Goal: Task Accomplishment & Management: Use online tool/utility

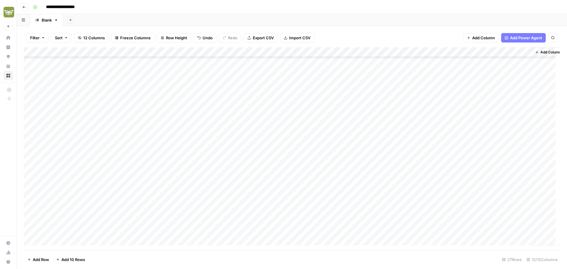
scroll to position [92, 0]
click at [121, 230] on div "Add Column" at bounding box center [292, 148] width 536 height 203
click at [114, 231] on div "Add Column" at bounding box center [292, 148] width 536 height 203
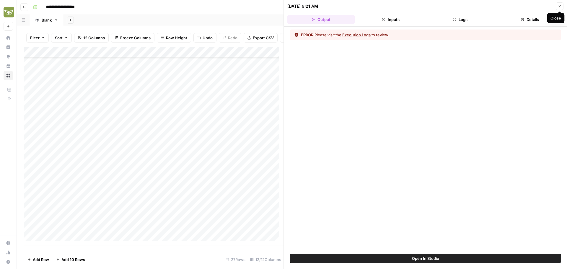
click at [563, 8] on button "Close" at bounding box center [560, 6] width 8 height 8
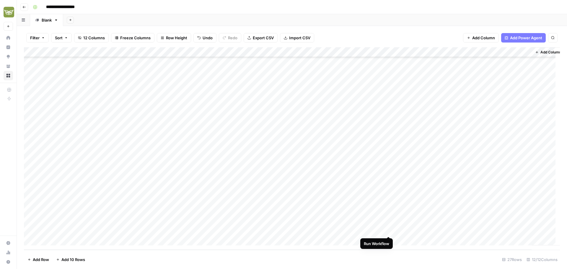
click at [388, 230] on div "Add Column" at bounding box center [292, 148] width 536 height 203
click at [77, 228] on div "Add Column" at bounding box center [292, 148] width 536 height 203
click at [76, 242] on div "Add Column" at bounding box center [292, 148] width 536 height 203
type textarea "**********"
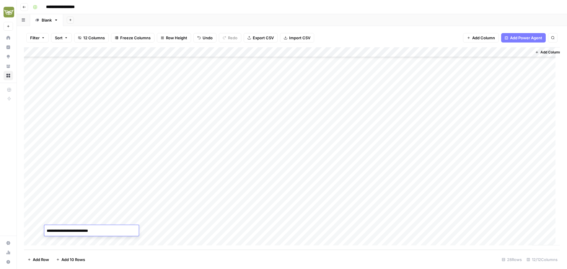
click at [227, 220] on div "Add Column" at bounding box center [292, 148] width 536 height 203
click at [223, 227] on div "Add Column" at bounding box center [292, 148] width 536 height 203
click at [274, 187] on div "Add Column" at bounding box center [292, 148] width 536 height 203
click at [264, 232] on div "Add Column" at bounding box center [292, 148] width 536 height 203
click at [332, 230] on div "Add Column" at bounding box center [292, 148] width 536 height 203
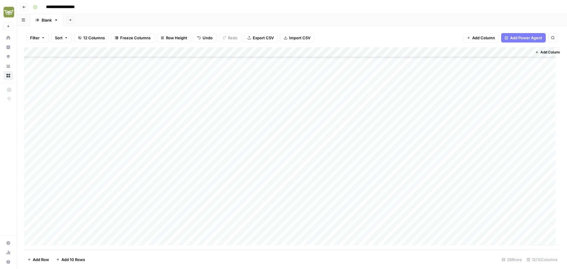
click at [335, 231] on div "Add Column" at bounding box center [292, 148] width 536 height 203
click at [343, 254] on button "Germany" at bounding box center [356, 253] width 45 height 7
click at [112, 229] on div "Add Column" at bounding box center [292, 148] width 536 height 203
click at [373, 229] on div "Add Column" at bounding box center [292, 148] width 536 height 203
click at [389, 220] on div "Add Column" at bounding box center [292, 148] width 536 height 203
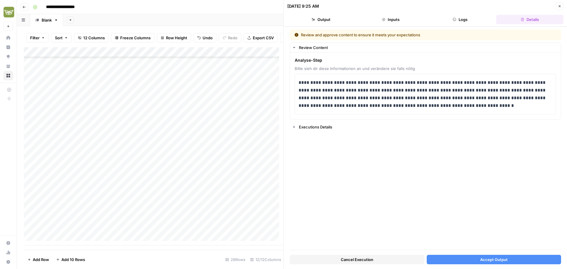
click at [482, 262] on button "Accept Output" at bounding box center [494, 259] width 135 height 9
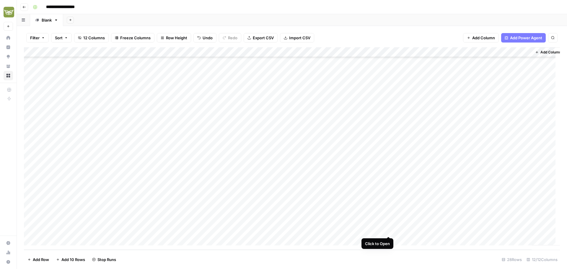
click at [390, 230] on div "Add Column" at bounding box center [292, 148] width 536 height 203
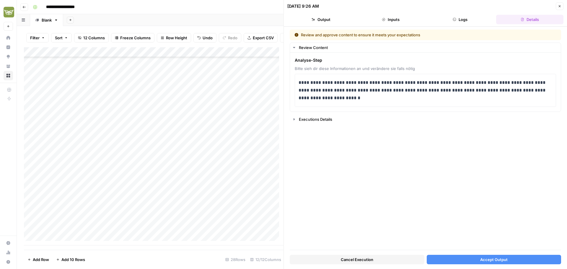
drag, startPoint x: 558, startPoint y: 5, endPoint x: 557, endPoint y: 14, distance: 8.9
click at [558, 5] on icon "button" at bounding box center [560, 6] width 4 height 4
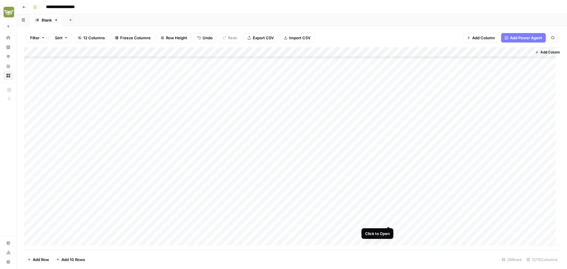
click at [387, 220] on div "Add Column" at bounding box center [292, 148] width 536 height 203
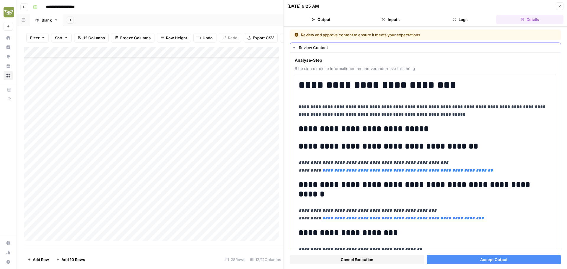
scroll to position [146, 0]
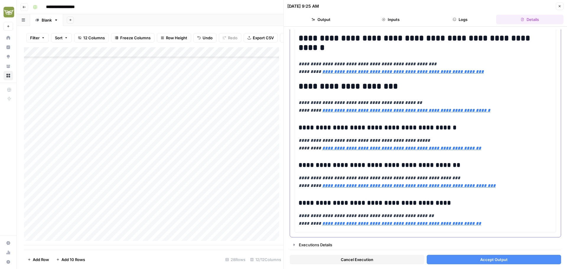
type input "https://www.betriebseinrichtung.de/collections/umkleidespinde-mit-trennwand/pro…"
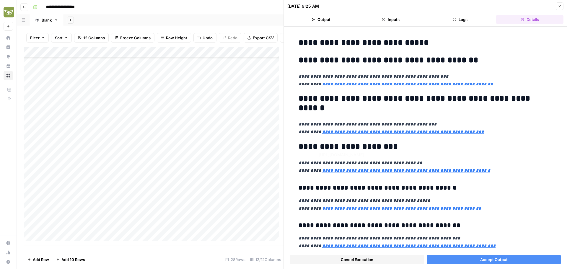
type input "https://www.betriebseinrichtung.de/collections/umkleidespinde-mit-trennwand/pro…"
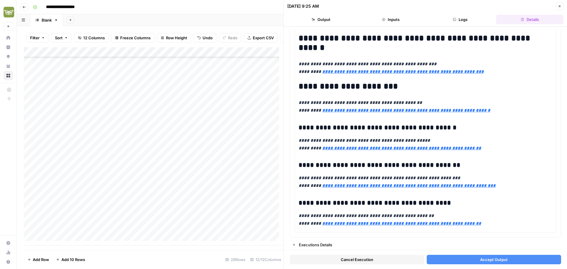
click at [482, 261] on span "Accept Output" at bounding box center [493, 260] width 27 height 6
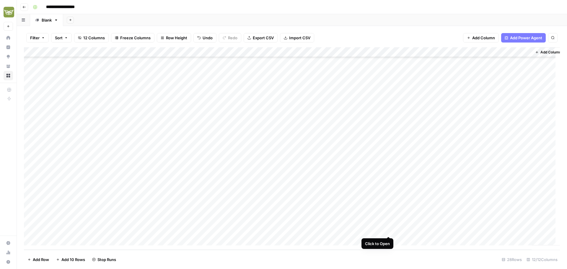
click at [388, 231] on div "Add Column" at bounding box center [292, 148] width 536 height 203
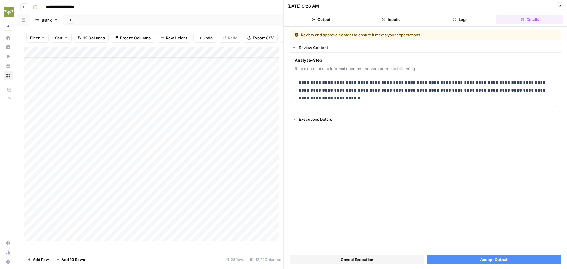
click at [503, 259] on span "Accept Output" at bounding box center [493, 260] width 27 height 6
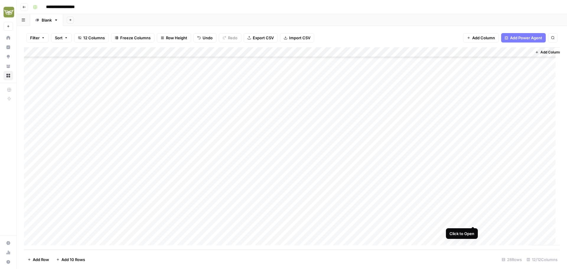
click at [474, 220] on div "Add Column" at bounding box center [292, 148] width 536 height 203
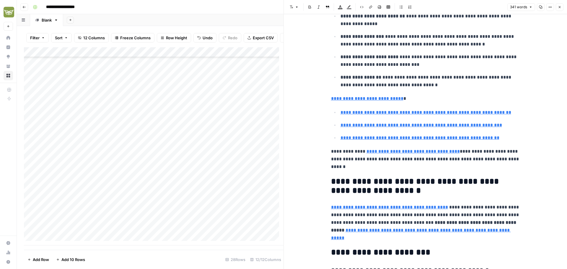
scroll to position [177, 0]
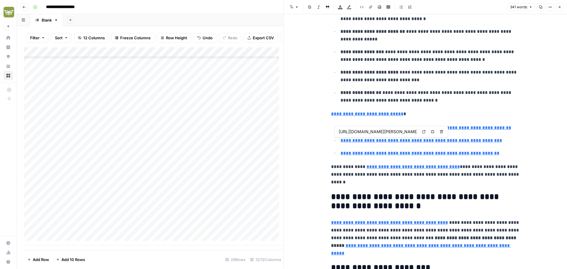
type input "https://www.betriebseinrichtung.de/collections/umkleidespinde-mit-trennwand/pro…"
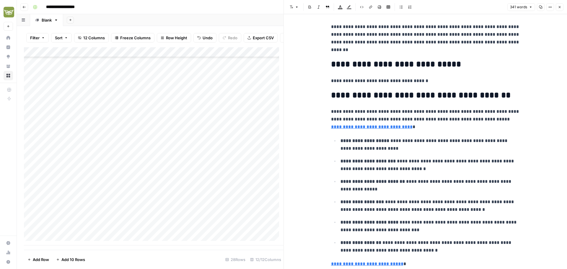
scroll to position [0, 0]
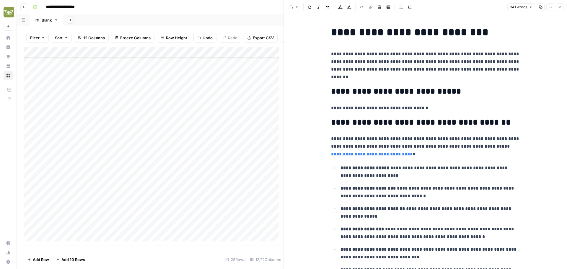
drag, startPoint x: 558, startPoint y: 9, endPoint x: 552, endPoint y: 19, distance: 11.9
click at [558, 9] on button "Close" at bounding box center [560, 7] width 8 height 8
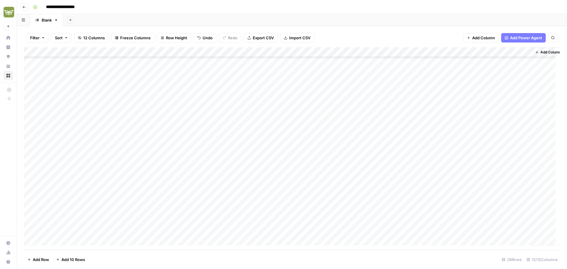
click at [473, 220] on div "Add Column" at bounding box center [292, 148] width 536 height 203
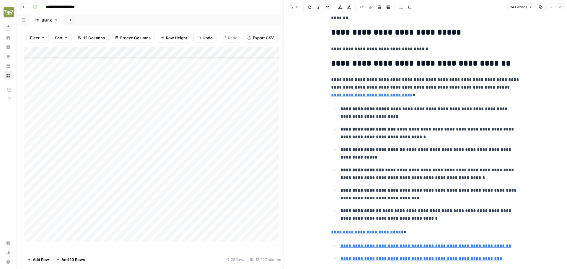
scroll to position [107, 0]
click at [560, 7] on icon "button" at bounding box center [560, 7] width 4 height 4
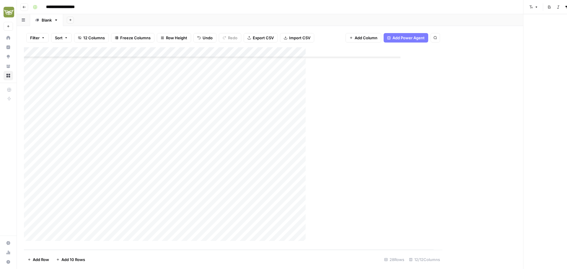
scroll to position [102, 0]
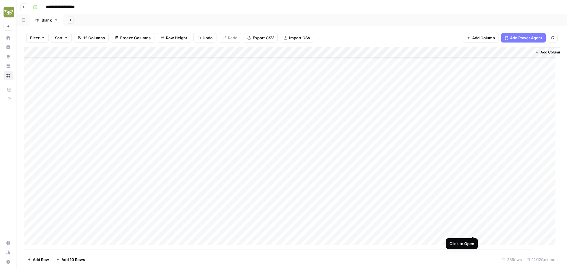
click at [472, 230] on div "Add Column" at bounding box center [292, 148] width 536 height 203
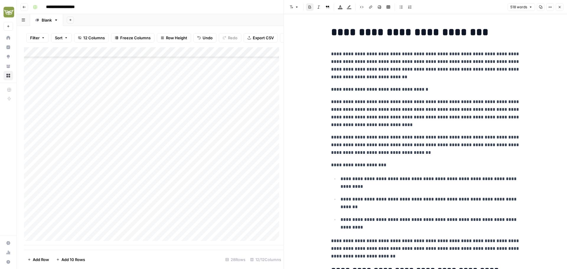
click at [558, 7] on icon "button" at bounding box center [560, 7] width 4 height 4
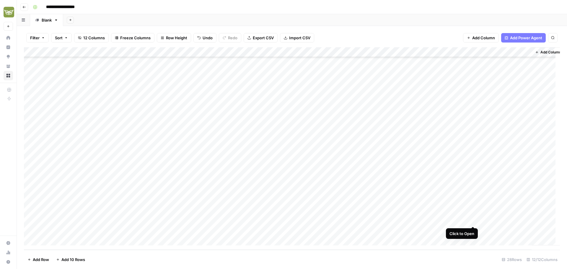
click at [472, 219] on div "Add Column" at bounding box center [292, 148] width 536 height 203
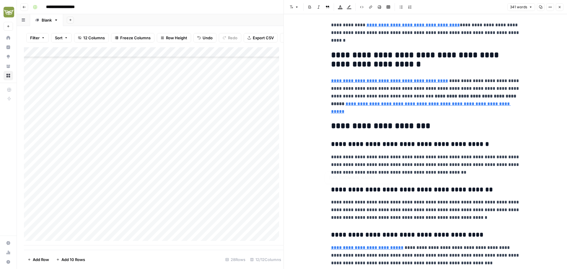
scroll to position [338, 0]
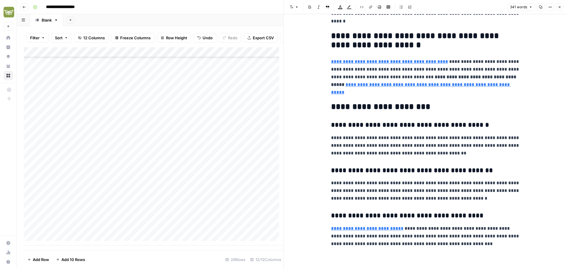
click at [560, 6] on icon "button" at bounding box center [560, 7] width 2 height 2
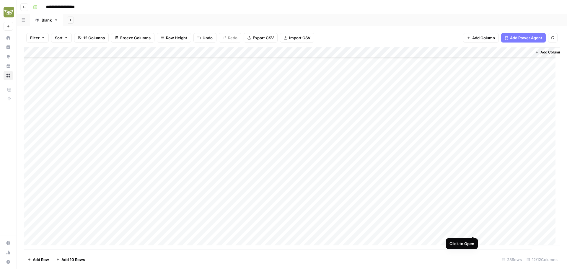
click at [475, 230] on div "Add Column" at bounding box center [292, 148] width 536 height 203
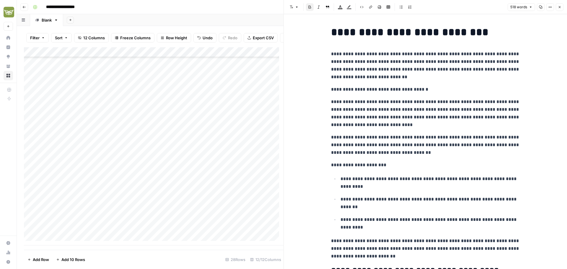
click at [561, 6] on button "Close" at bounding box center [560, 7] width 8 height 8
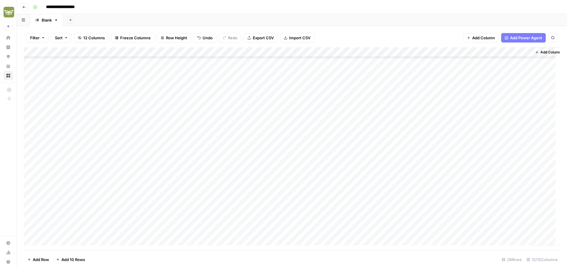
scroll to position [102, 0]
click at [475, 199] on div "Add Column" at bounding box center [292, 148] width 536 height 203
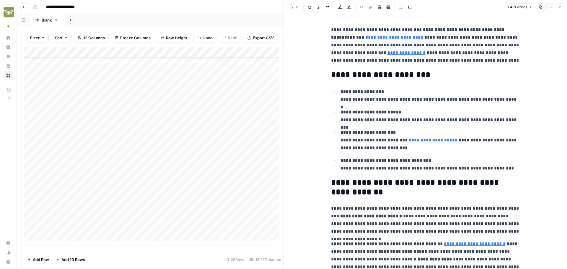
click at [557, 9] on button "Close" at bounding box center [560, 7] width 8 height 8
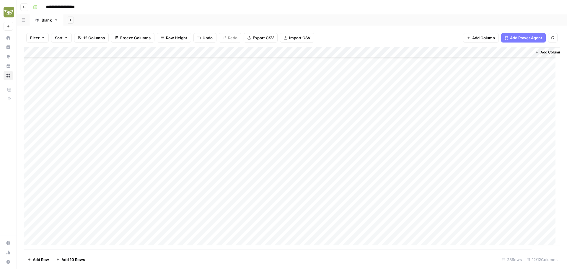
scroll to position [102, 0]
click at [473, 230] on div "Add Column" at bounding box center [292, 148] width 536 height 203
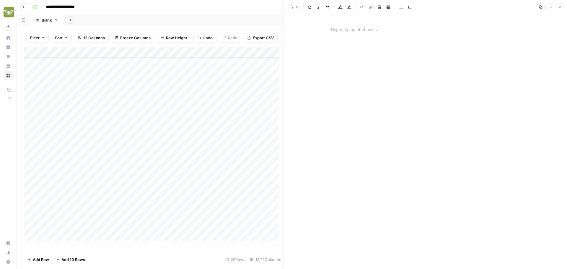
click at [560, 9] on button "Close" at bounding box center [560, 7] width 8 height 8
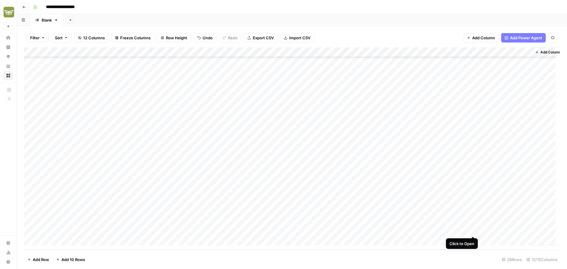
click at [473, 231] on div "Add Column" at bounding box center [292, 148] width 536 height 203
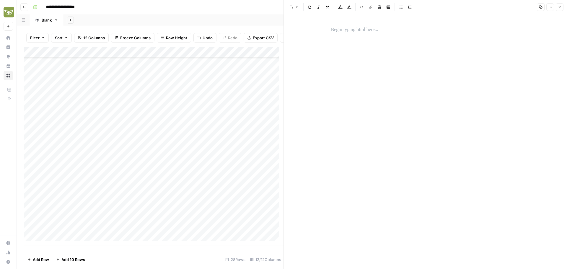
click at [560, 8] on icon "button" at bounding box center [560, 7] width 4 height 4
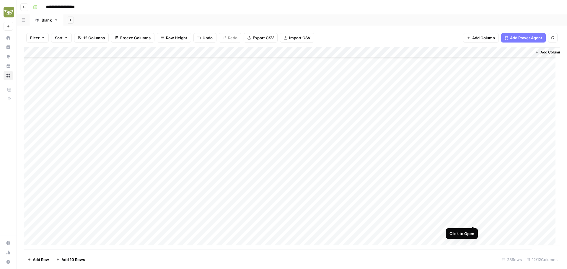
click at [473, 220] on div "Add Column" at bounding box center [292, 148] width 536 height 203
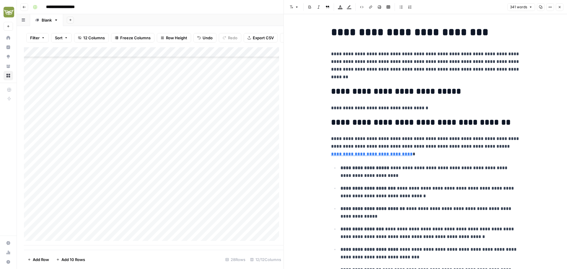
click at [562, 7] on button "Close" at bounding box center [560, 7] width 8 height 8
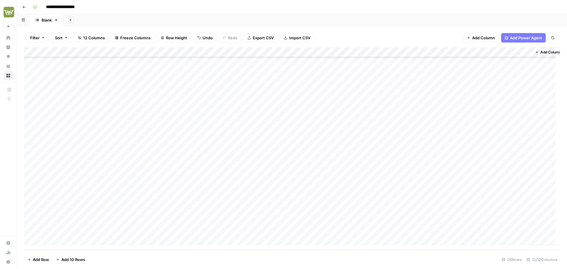
click at [224, 230] on div "Add Column" at bounding box center [292, 148] width 536 height 203
click at [473, 231] on div "Add Column" at bounding box center [292, 148] width 536 height 203
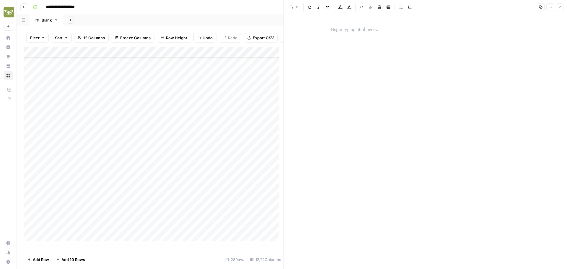
click at [559, 8] on icon "button" at bounding box center [560, 7] width 4 height 4
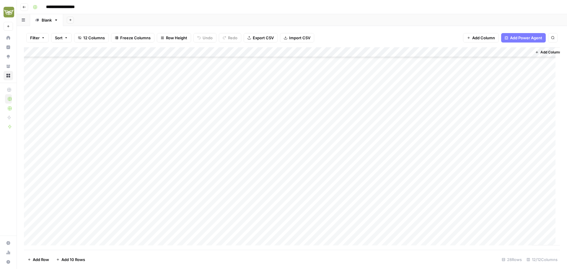
scroll to position [102, 0]
click at [269, 171] on div "Add Column" at bounding box center [292, 148] width 536 height 203
click at [262, 109] on div "Add Column" at bounding box center [292, 148] width 536 height 203
click at [273, 138] on div "Add Column" at bounding box center [292, 148] width 536 height 203
click at [270, 124] on div "Add Column" at bounding box center [292, 148] width 536 height 203
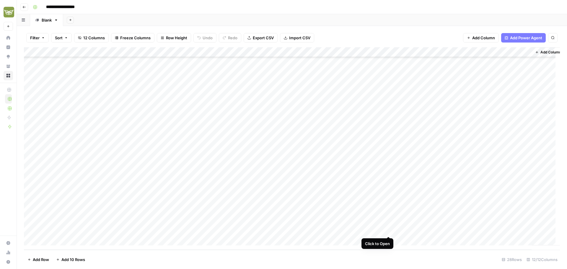
click at [388, 230] on div "Add Column" at bounding box center [292, 148] width 536 height 203
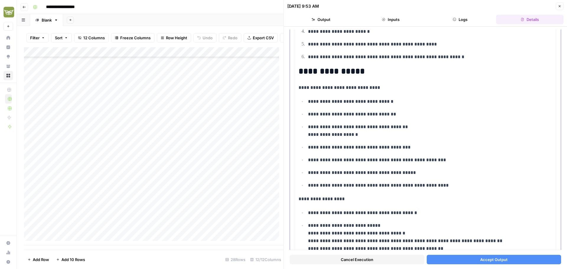
scroll to position [709, 0]
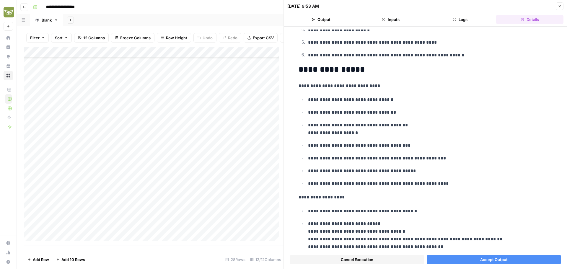
click at [482, 261] on span "Accept Output" at bounding box center [493, 260] width 27 height 6
